Goal: Entertainment & Leisure: Consume media (video, audio)

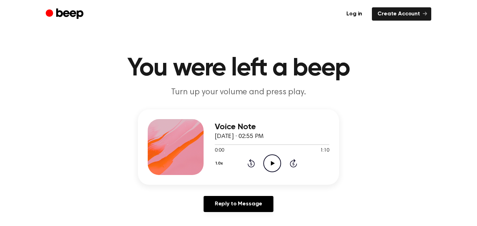
click at [267, 161] on icon "Play Audio" at bounding box center [272, 163] width 18 height 18
click at [267, 161] on icon "Pause Audio" at bounding box center [272, 163] width 18 height 18
click at [275, 159] on icon "Play Audio" at bounding box center [272, 163] width 18 height 18
click at [249, 165] on icon "Rewind 5 seconds" at bounding box center [251, 163] width 8 height 9
click at [269, 156] on icon "Pause Audio" at bounding box center [272, 163] width 18 height 18
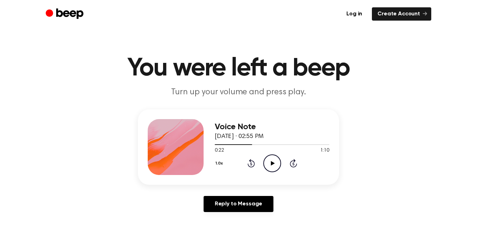
click at [265, 159] on icon "Play Audio" at bounding box center [272, 163] width 18 height 18
click at [268, 155] on circle at bounding box center [272, 163] width 17 height 17
click at [269, 167] on icon "Play Audio" at bounding box center [272, 163] width 18 height 18
click at [274, 161] on icon "Pause Audio" at bounding box center [272, 163] width 18 height 18
